Goal: Transaction & Acquisition: Obtain resource

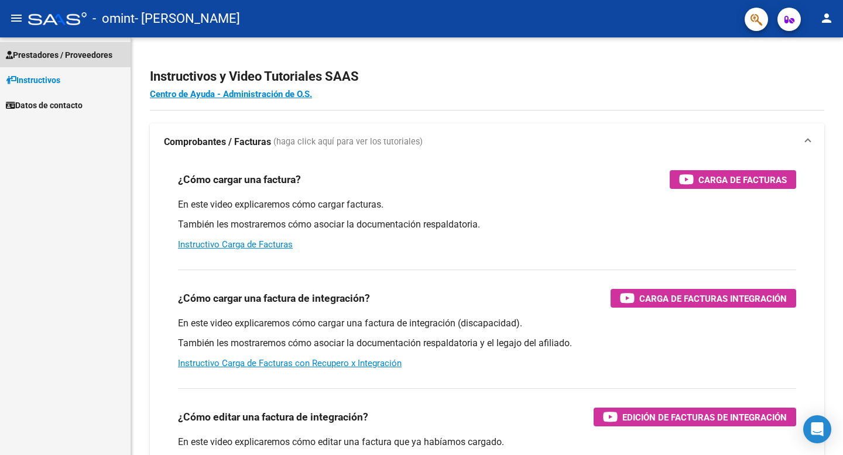
click at [85, 55] on span "Prestadores / Proveedores" at bounding box center [59, 55] width 107 height 13
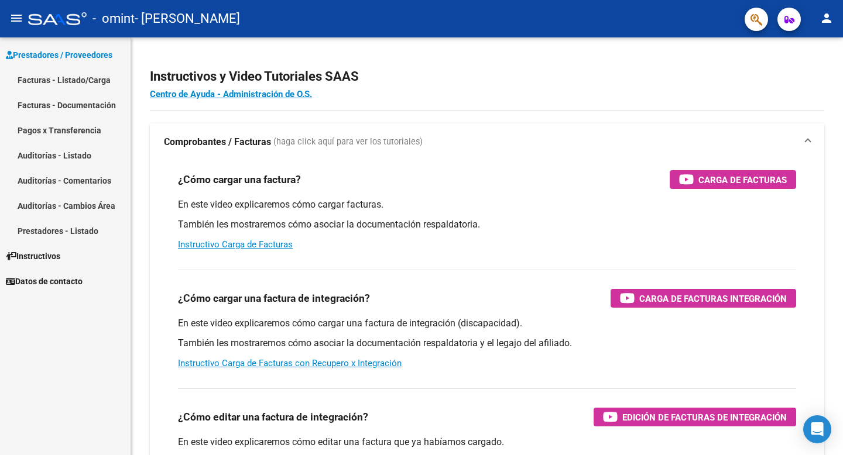
click at [83, 83] on link "Facturas - Listado/Carga" at bounding box center [65, 79] width 131 height 25
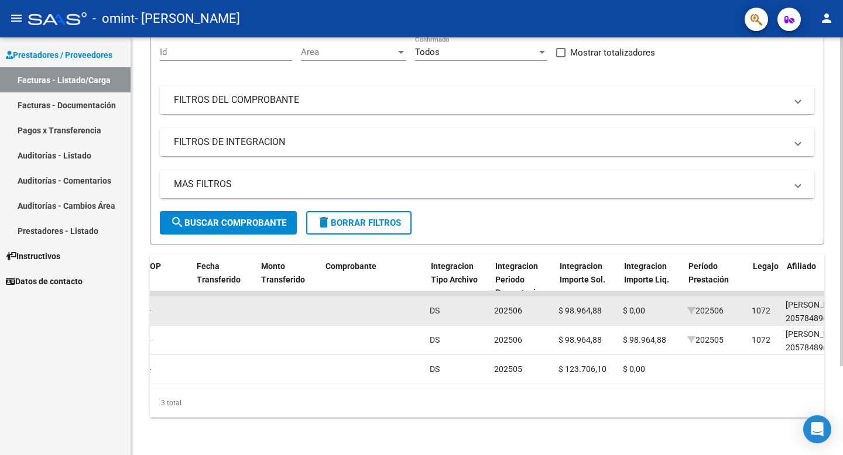
scroll to position [0, 991]
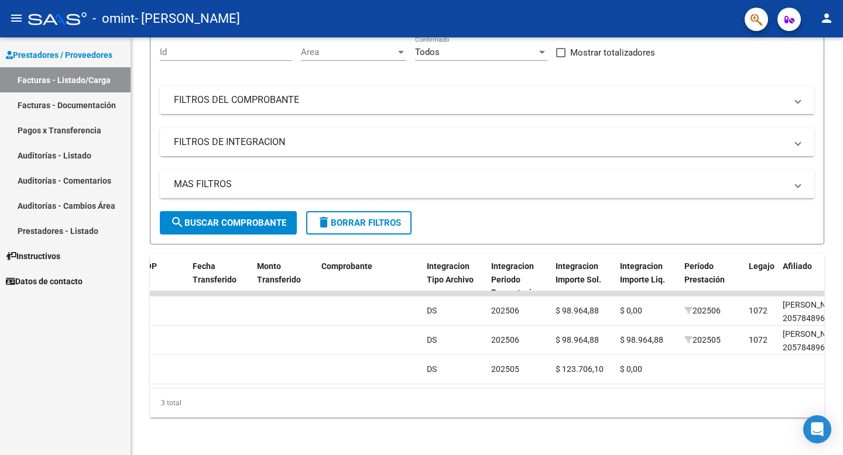
click at [826, 21] on mat-icon "person" at bounding box center [827, 18] width 14 height 14
click at [796, 86] on button "exit_to_app Salir" at bounding box center [802, 77] width 71 height 28
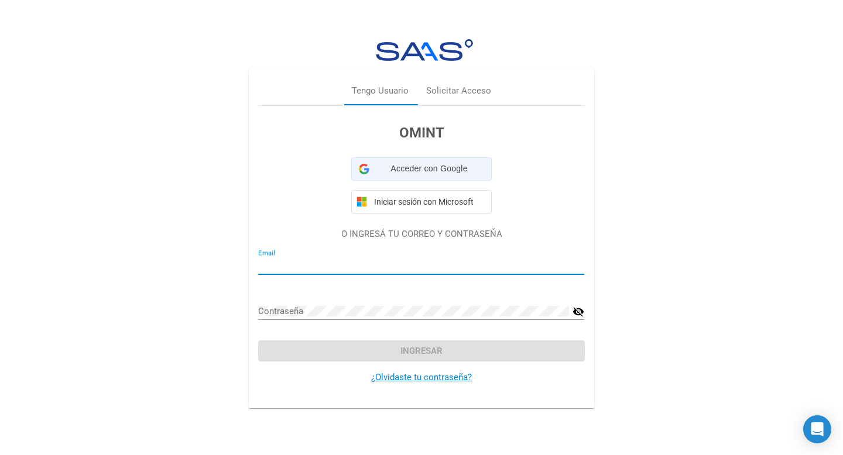
type input "zamaciel23@gmail.com"
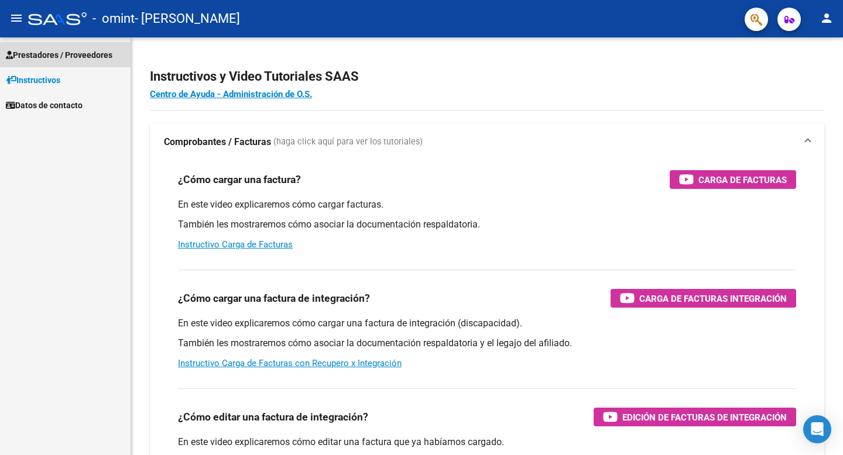
click at [54, 60] on span "Prestadores / Proveedores" at bounding box center [59, 55] width 107 height 13
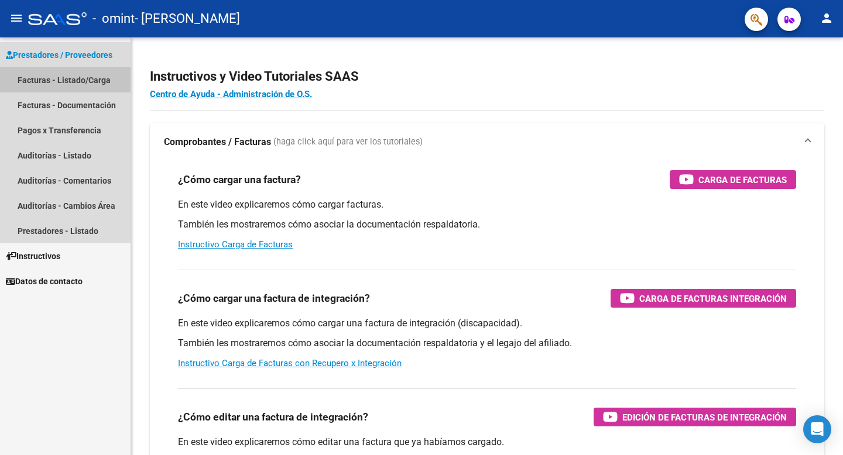
click at [57, 85] on link "Facturas - Listado/Carga" at bounding box center [65, 79] width 131 height 25
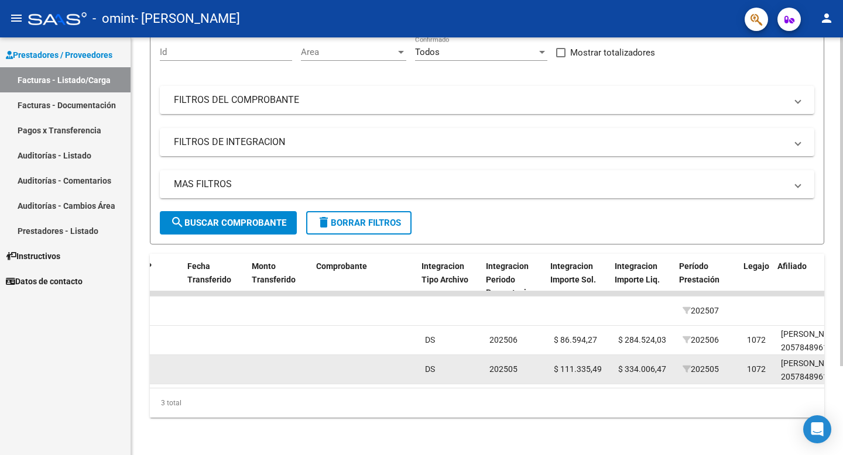
scroll to position [0, 996]
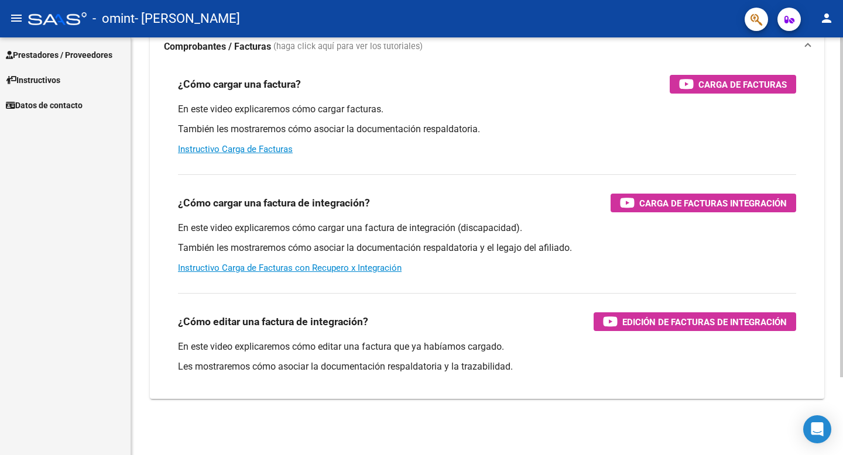
scroll to position [95, 0]
click at [50, 45] on link "Prestadores / Proveedores" at bounding box center [65, 54] width 131 height 25
click at [70, 56] on span "Prestadores / Proveedores" at bounding box center [59, 55] width 107 height 13
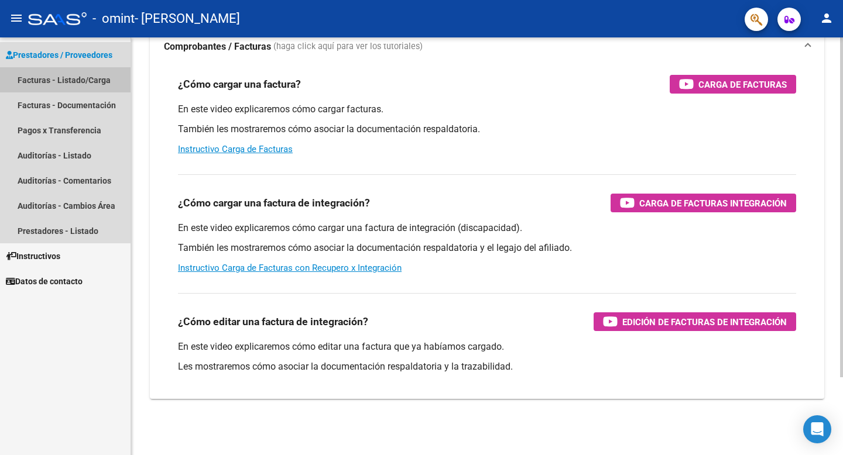
click at [66, 83] on link "Facturas - Listado/Carga" at bounding box center [65, 79] width 131 height 25
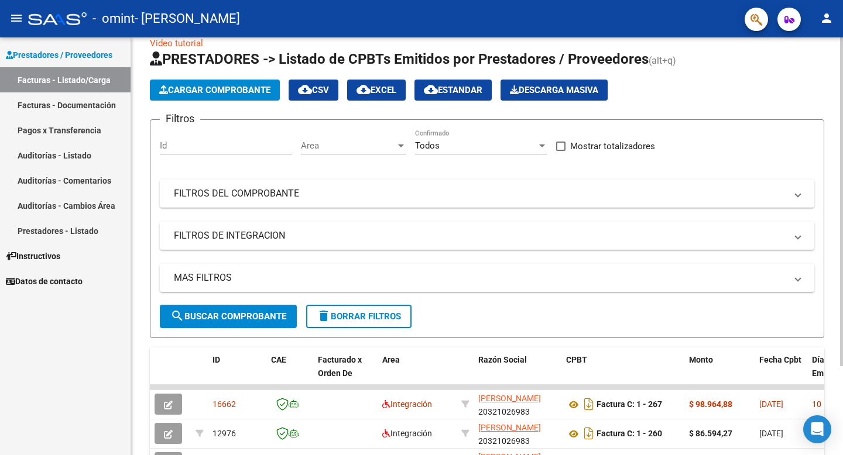
scroll to position [113, 0]
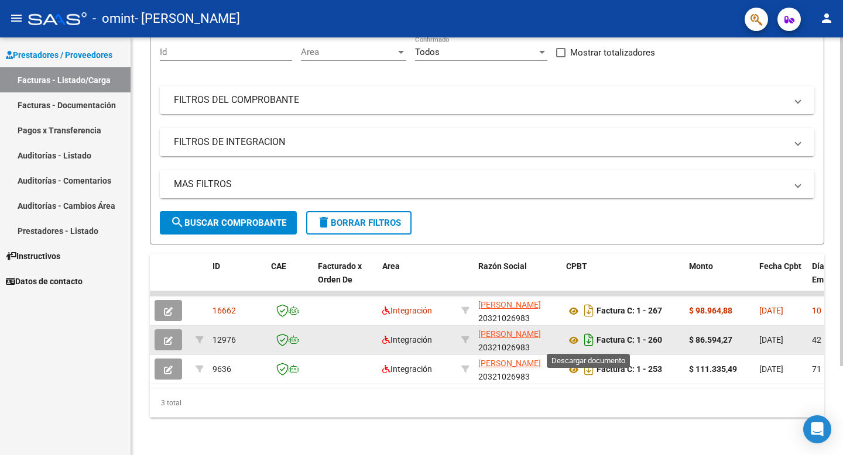
click at [588, 341] on icon "Descargar documento" at bounding box center [588, 340] width 15 height 19
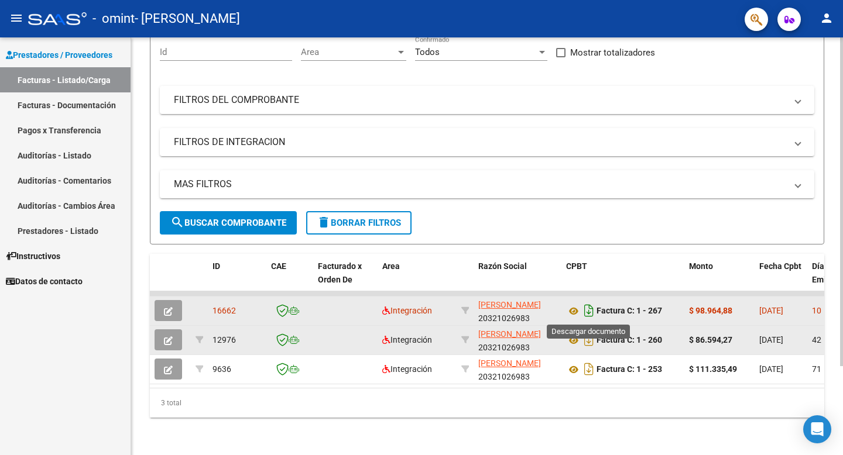
click at [590, 308] on icon "Descargar documento" at bounding box center [588, 311] width 15 height 19
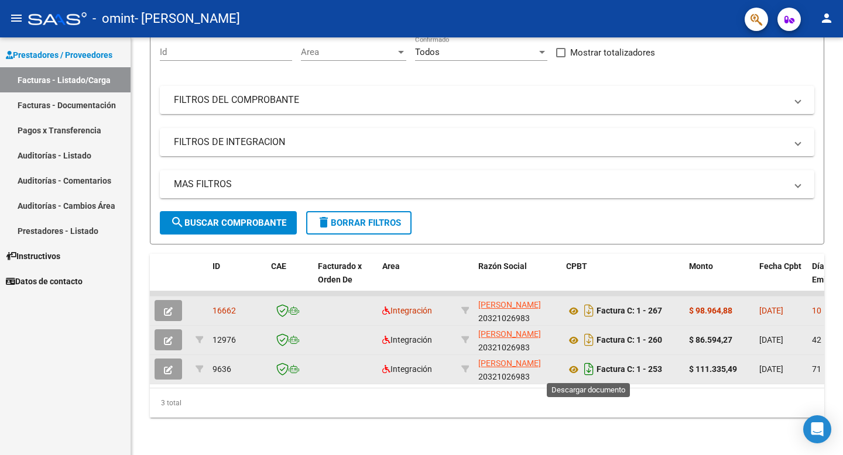
click at [590, 369] on icon "Descargar documento" at bounding box center [588, 369] width 15 height 19
click at [272, 412] on div "3 total" at bounding box center [487, 403] width 674 height 29
click at [83, 102] on link "Facturas - Documentación" at bounding box center [65, 105] width 131 height 25
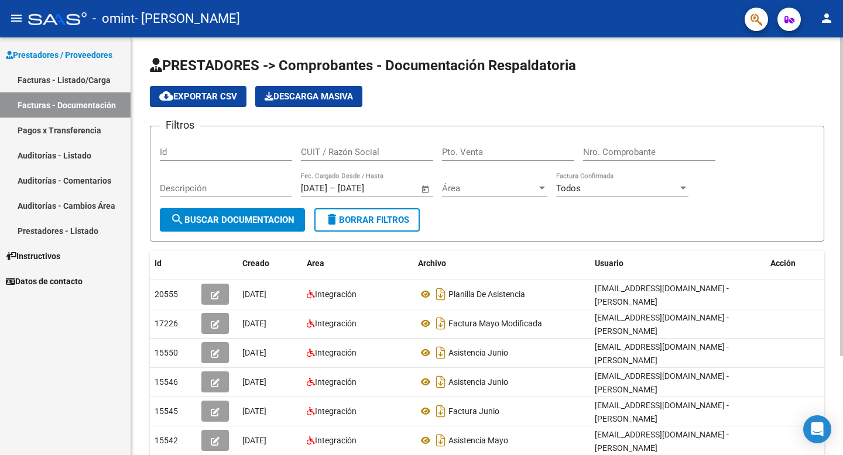
scroll to position [130, 0]
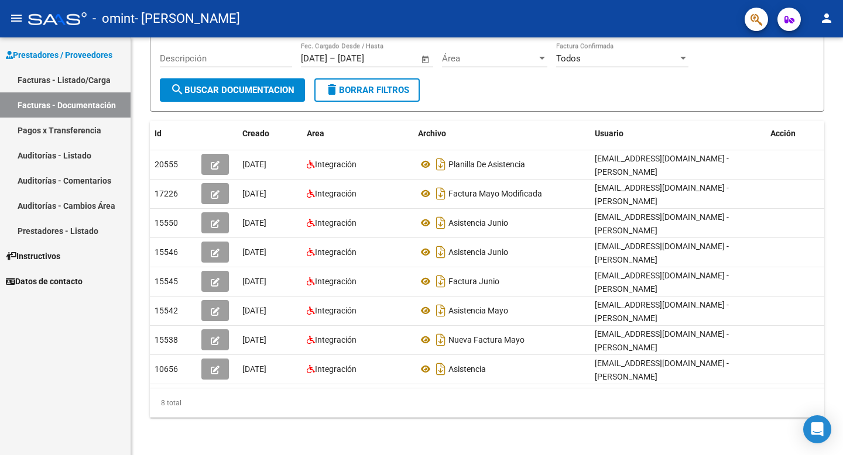
click at [77, 74] on link "Facturas - Listado/Carga" at bounding box center [65, 79] width 131 height 25
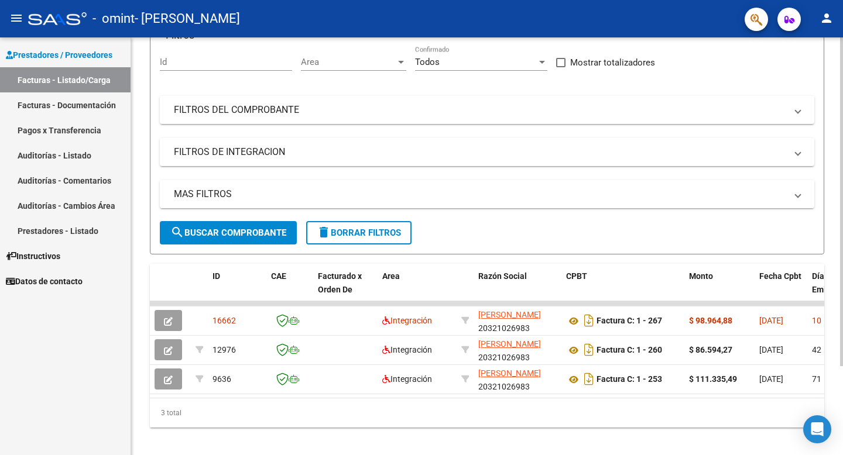
scroll to position [113, 0]
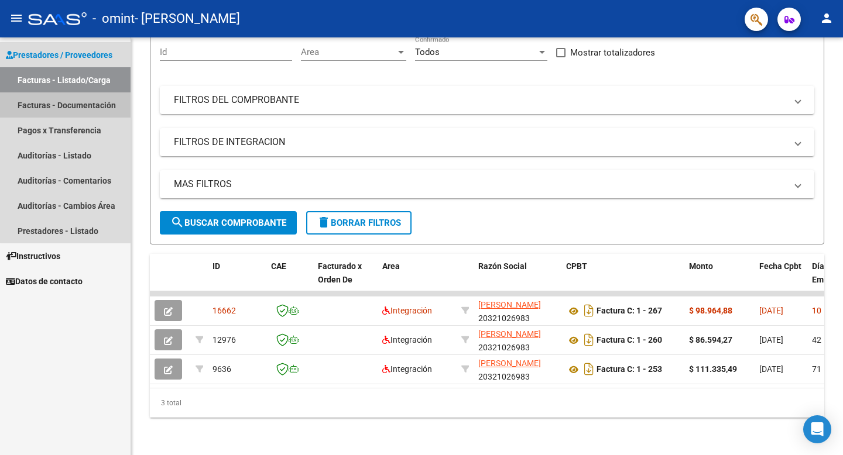
click at [70, 102] on link "Facturas - Documentación" at bounding box center [65, 105] width 131 height 25
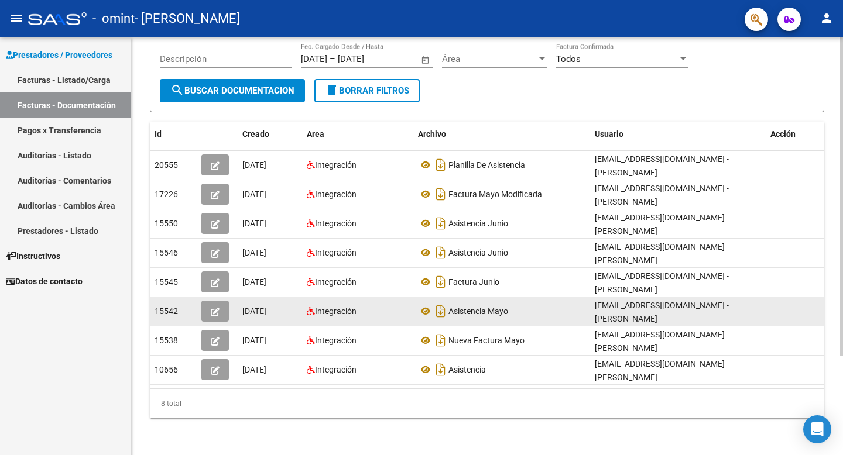
scroll to position [121, 0]
